Goal: Information Seeking & Learning: Find specific fact

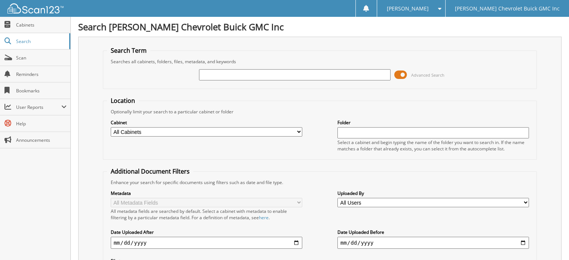
click at [232, 73] on input "text" at bounding box center [295, 74] width 192 height 11
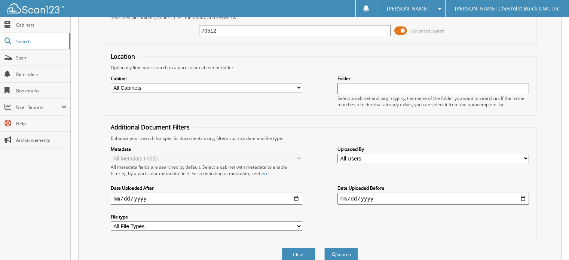
scroll to position [73, 0]
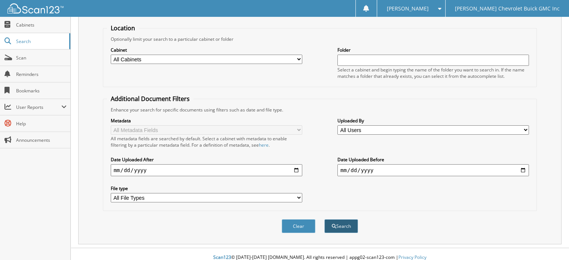
type input "70512"
click at [346, 219] on button "Search" at bounding box center [341, 226] width 34 height 14
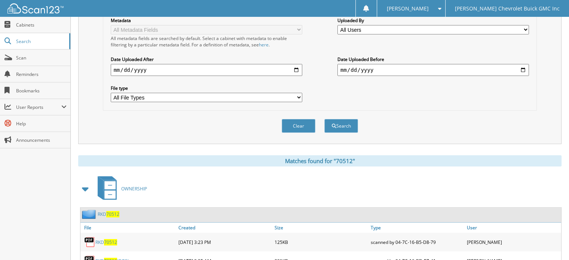
scroll to position [198, 0]
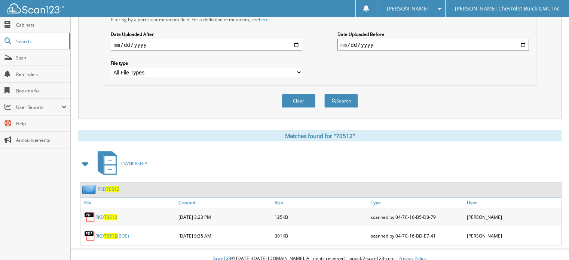
click at [106, 215] on div "RKD 70512" at bounding box center [128, 217] width 96 height 15
click at [501, 86] on div "Clear Search" at bounding box center [320, 101] width 434 height 30
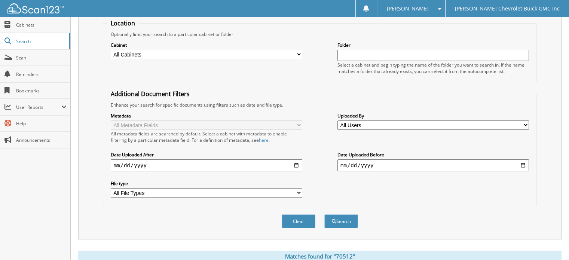
scroll to position [0, 0]
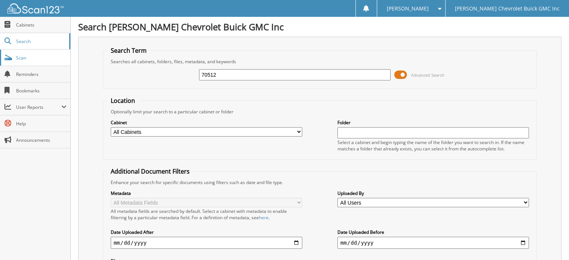
drag, startPoint x: 237, startPoint y: 76, endPoint x: 1, endPoint y: 51, distance: 237.5
click at [0, 52] on body "[PERSON_NAME] Settings Logout [PERSON_NAME] Chevrolet Buick GMC Inc Close Cabin…" at bounding box center [284, 233] width 569 height 466
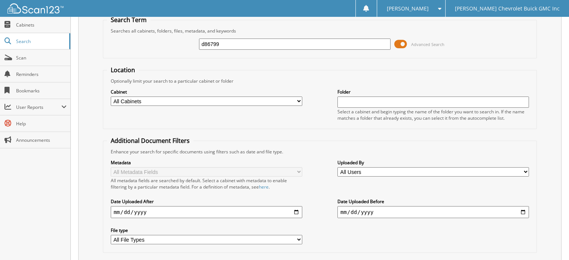
scroll to position [75, 0]
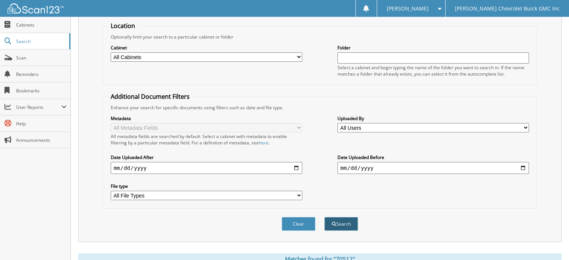
type input "d86799"
click at [350, 220] on button "Search" at bounding box center [341, 224] width 34 height 14
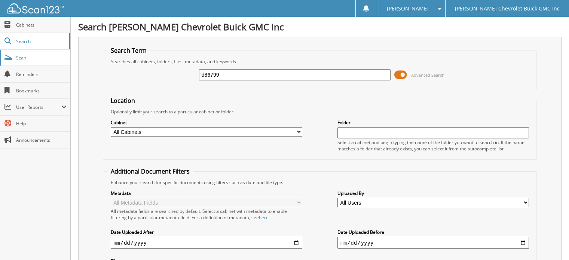
drag, startPoint x: 251, startPoint y: 77, endPoint x: 0, endPoint y: 60, distance: 251.7
click at [0, 70] on body "[PERSON_NAME] Settings Logout [PERSON_NAME] Chevrolet Buick GMC Inc Close Cabin…" at bounding box center [284, 233] width 569 height 466
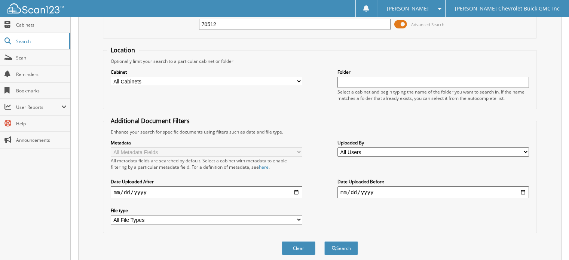
scroll to position [112, 0]
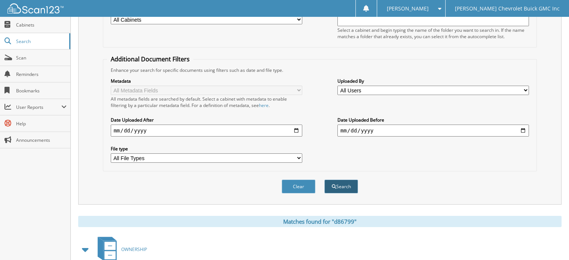
type input "70512"
click at [349, 186] on button "Search" at bounding box center [341, 187] width 34 height 14
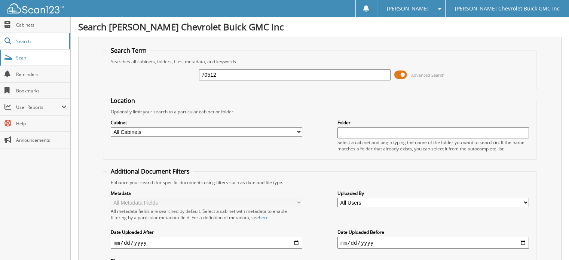
drag, startPoint x: 244, startPoint y: 76, endPoint x: 63, endPoint y: 65, distance: 181.1
click at [61, 65] on body "[PERSON_NAME] Settings Logout [PERSON_NAME] Chevrolet Buick GMC Inc Close Cabin…" at bounding box center [284, 233] width 569 height 466
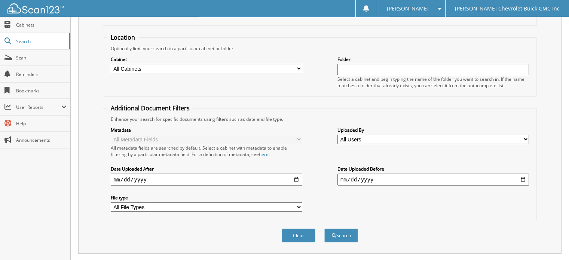
scroll to position [150, 0]
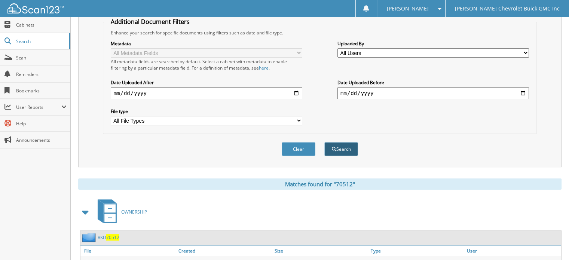
type input "187200"
click at [343, 146] on button "Search" at bounding box center [341, 149] width 34 height 14
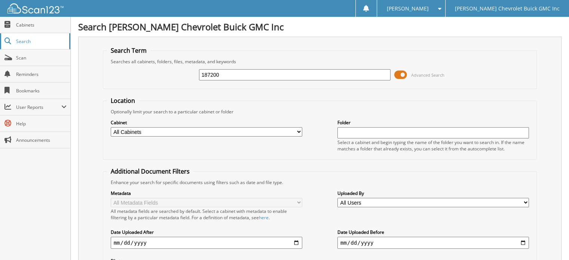
drag, startPoint x: 237, startPoint y: 73, endPoint x: 0, endPoint y: 47, distance: 237.6
click at [0, 48] on body "Donna S. Settings Logout Larry Hudson Chevrolet Buick GMC Inc Close Cabinets Se…" at bounding box center [284, 223] width 569 height 447
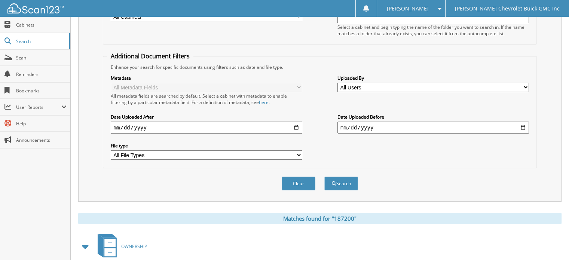
scroll to position [150, 0]
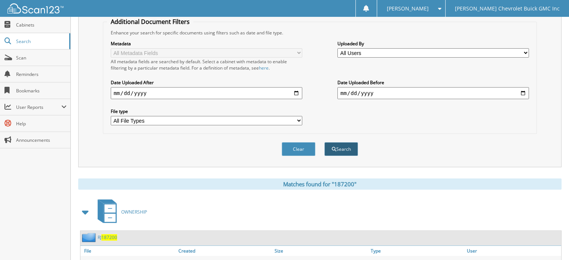
type input "1195844"
click at [336, 144] on button "Search" at bounding box center [341, 149] width 34 height 14
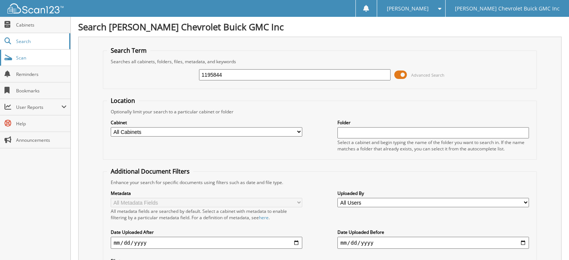
drag, startPoint x: 231, startPoint y: 74, endPoint x: 58, endPoint y: 58, distance: 174.0
click at [58, 58] on body "Donna S. Settings Logout Larry Hudson Chevrolet Buick GMC Inc Close Cabinets Se…" at bounding box center [284, 223] width 569 height 447
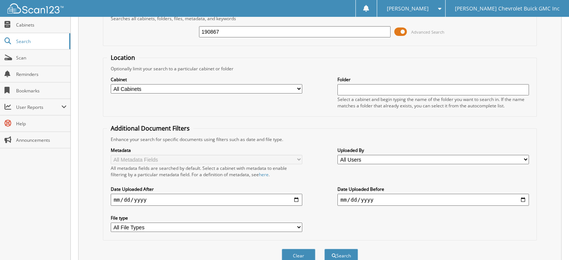
scroll to position [112, 0]
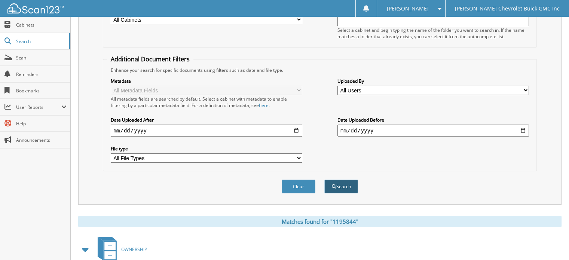
type input "190867"
click at [350, 182] on button "Search" at bounding box center [341, 187] width 34 height 14
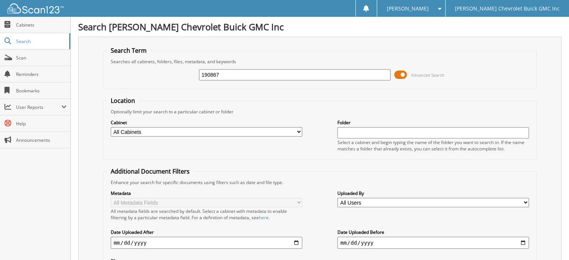
drag, startPoint x: 222, startPoint y: 72, endPoint x: 100, endPoint y: 66, distance: 122.1
click at [100, 66] on div "Search Term Searches all cabinets, folders, files, metadata, and keywords 19086…" at bounding box center [319, 177] width 483 height 280
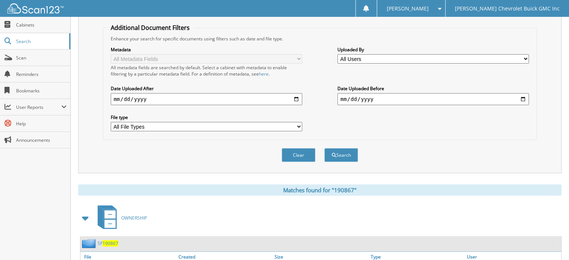
scroll to position [150, 0]
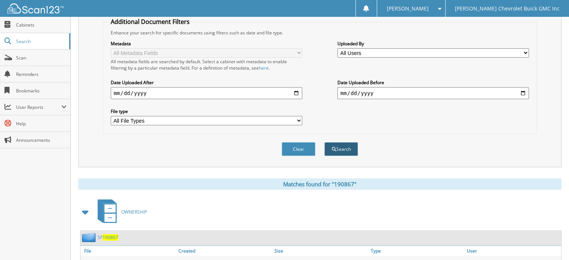
type input "09003"
click at [350, 148] on button "Search" at bounding box center [341, 149] width 34 height 14
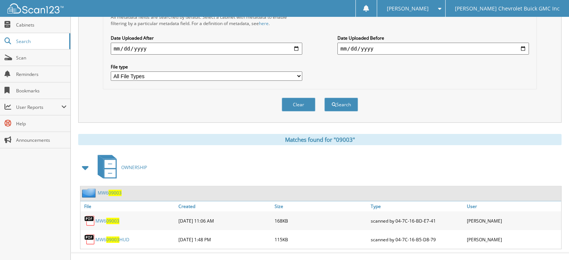
scroll to position [198, 0]
